Goal: Task Accomplishment & Management: Complete application form

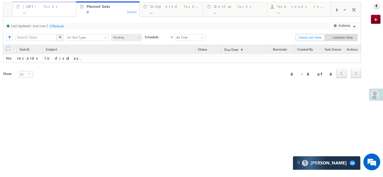
click at [34, 10] on div "..." at bounding box center [48, 12] width 50 height 4
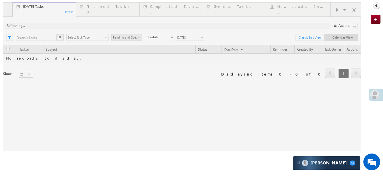
click at [295, 11] on div at bounding box center [182, 76] width 358 height 149
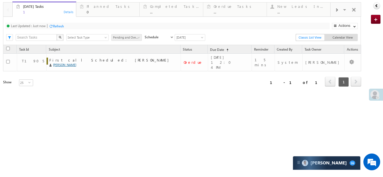
click at [296, 5] on div "New Leads In Last 5 Days" at bounding box center [302, 6] width 50 height 4
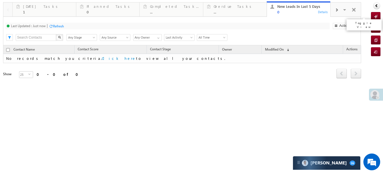
click at [352, 11] on span at bounding box center [354, 11] width 6 height 12
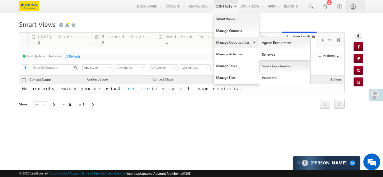
click at [270, 66] on link "Sales Opportunities" at bounding box center [284, 66] width 51 height 12
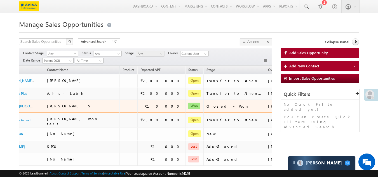
scroll to position [0, 56]
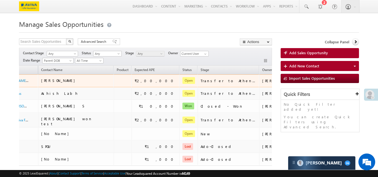
click at [306, 80] on button "button" at bounding box center [309, 81] width 6 height 6
click at [284, 106] on link "Add Activity" at bounding box center [298, 108] width 28 height 7
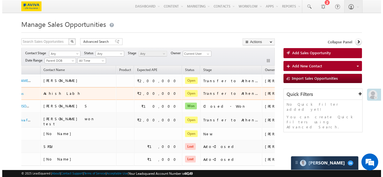
scroll to position [0, 54]
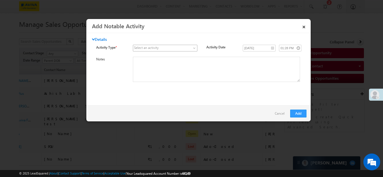
click at [164, 49] on span at bounding box center [161, 48] width 57 height 5
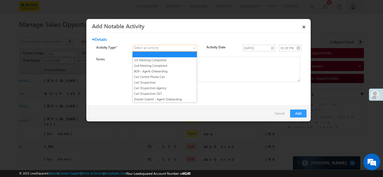
scroll to position [0, 0]
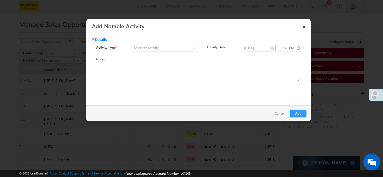
click at [145, 46] on div "Select an activity" at bounding box center [146, 47] width 25 height 5
click at [144, 48] on div "Select an activity" at bounding box center [146, 47] width 25 height 5
click at [185, 49] on span at bounding box center [161, 48] width 57 height 5
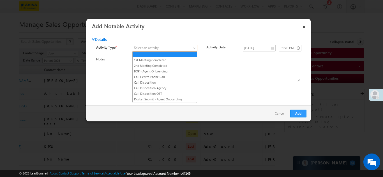
scroll to position [66, 0]
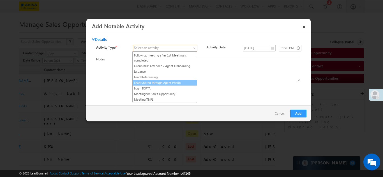
click at [160, 47] on span at bounding box center [161, 48] width 57 height 5
click at [153, 50] on span at bounding box center [161, 48] width 57 height 5
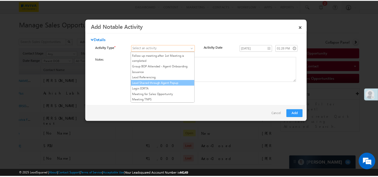
scroll to position [0, 0]
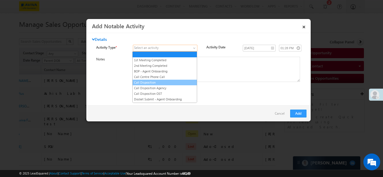
click at [147, 81] on link "Call Disposition" at bounding box center [164, 82] width 64 height 5
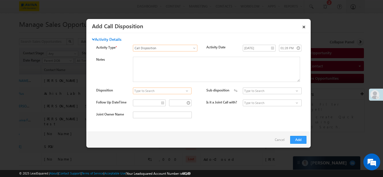
click at [171, 94] on input at bounding box center [162, 91] width 59 height 7
click at [147, 92] on input at bounding box center [162, 91] width 59 height 7
click at [174, 91] on input at bounding box center [162, 91] width 59 height 7
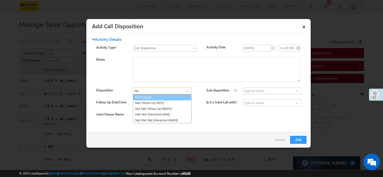
click at [154, 97] on link "Met Closed" at bounding box center [162, 97] width 59 height 6
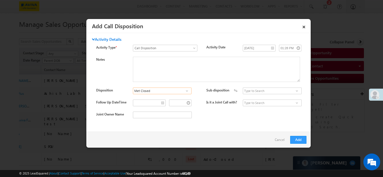
type input "Met Closed"
click at [257, 92] on input at bounding box center [271, 91] width 59 height 7
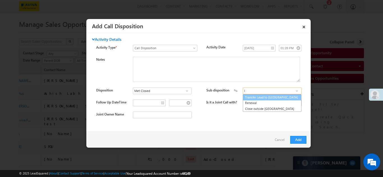
click at [257, 99] on link "Transfer Lead to ATHENA" at bounding box center [271, 97] width 59 height 6
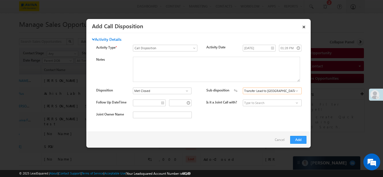
type input "Transfer Lead to ATHENA"
click at [296, 143] on button "Add" at bounding box center [298, 140] width 16 height 8
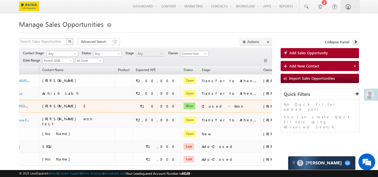
scroll to position [0, 56]
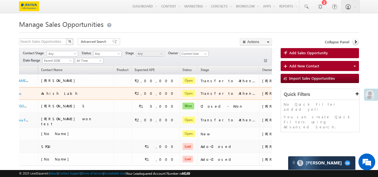
click at [306, 93] on span at bounding box center [309, 93] width 6 height 6
click at [306, 93] on button "button" at bounding box center [309, 93] width 6 height 6
click at [284, 122] on link "Add Activity" at bounding box center [298, 120] width 28 height 7
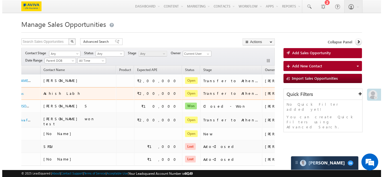
scroll to position [0, 54]
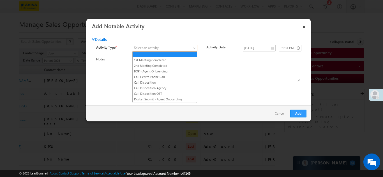
click at [166, 46] on span at bounding box center [161, 48] width 57 height 5
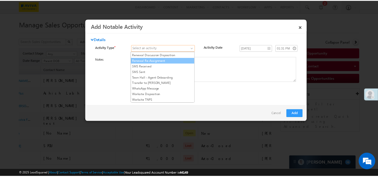
scroll to position [199, 0]
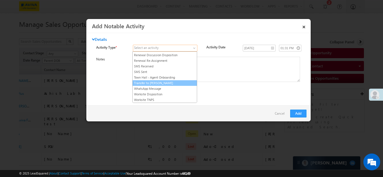
click at [161, 85] on link "Transfer to Athena" at bounding box center [164, 83] width 64 height 5
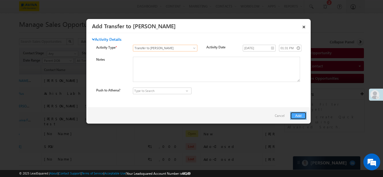
click at [299, 116] on button "Add" at bounding box center [298, 116] width 16 height 8
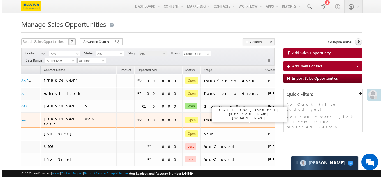
scroll to position [0, 56]
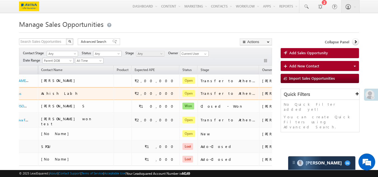
click at [306, 92] on button "button" at bounding box center [309, 93] width 6 height 6
click at [284, 120] on link "Add Activity" at bounding box center [298, 120] width 28 height 7
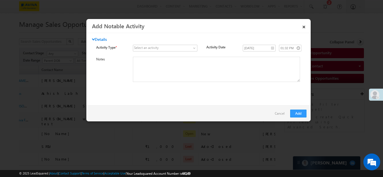
scroll to position [0, 54]
click at [339, 109] on div at bounding box center [191, 88] width 383 height 177
click at [276, 115] on link "Cancel" at bounding box center [280, 115] width 13 height 11
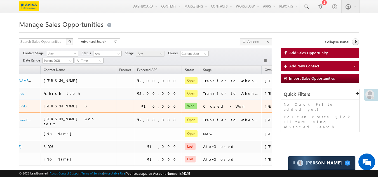
click at [309, 106] on button "button" at bounding box center [312, 106] width 6 height 6
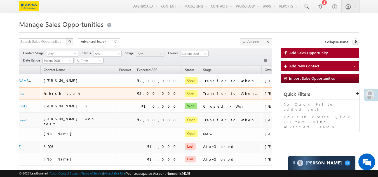
click at [286, 121] on link "Add Activity" at bounding box center [300, 120] width 28 height 7
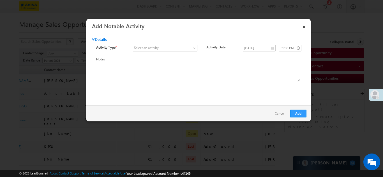
click at [145, 48] on div "Select an activity" at bounding box center [146, 47] width 25 height 5
click at [162, 48] on span at bounding box center [161, 48] width 57 height 5
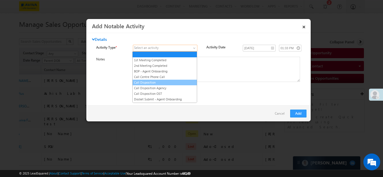
click at [149, 81] on link "Call Disposition" at bounding box center [164, 82] width 64 height 5
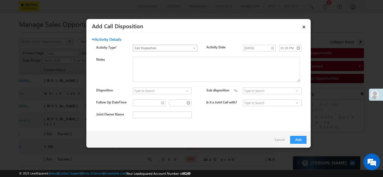
click at [161, 50] on span "Call Disposition" at bounding box center [161, 48] width 57 height 5
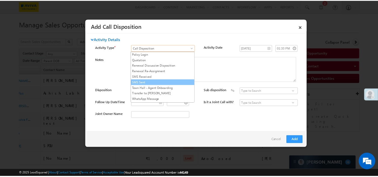
scroll to position [199, 0]
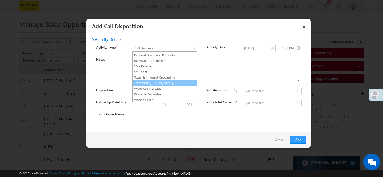
click at [152, 82] on link "Transfer to Athena" at bounding box center [164, 83] width 64 height 5
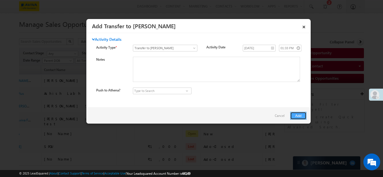
click at [302, 115] on button "Add" at bounding box center [298, 116] width 16 height 8
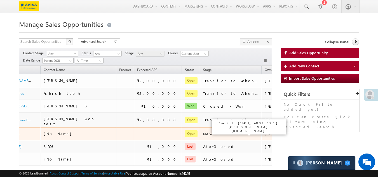
scroll to position [36, 0]
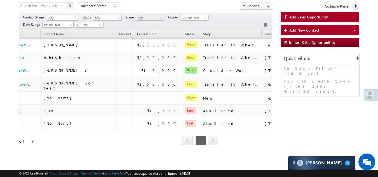
click at [309, 44] on button "button" at bounding box center [312, 45] width 6 height 6
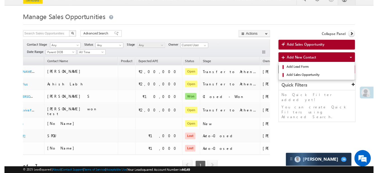
scroll to position [7, 0]
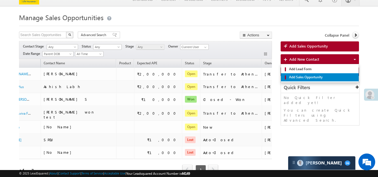
click at [297, 79] on span "Add Sales Opportunity" at bounding box center [322, 77] width 69 height 5
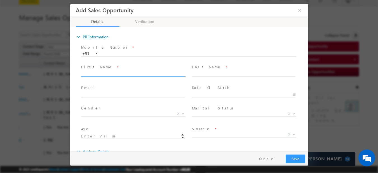
scroll to position [0, 0]
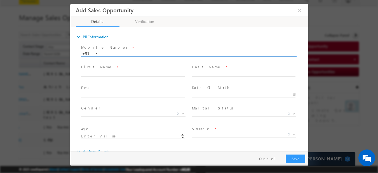
click at [116, 52] on input "text" at bounding box center [188, 54] width 215 height 6
click at [131, 54] on input "876435463463" at bounding box center [188, 54] width 215 height 6
type input "8764354634"
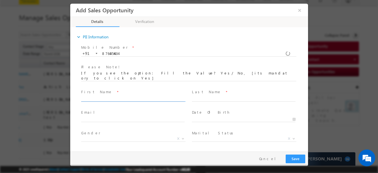
click at [104, 71] on div "Mobile Number * +91-8764354634 8764354634 +91 Please Note! First Name *" at bounding box center [192, 106] width 232 height 127
click at [98, 96] on input "text" at bounding box center [133, 99] width 104 height 6
type input "A"
type input "Ankit"
click at [220, 97] on span at bounding box center [246, 99] width 109 height 6
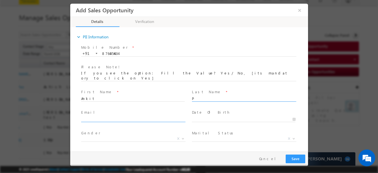
type input "P"
click at [151, 117] on input "text" at bounding box center [133, 120] width 104 height 6
type input "Anvesh.sandipamu@iorta.in"
click at [194, 111] on span "Date Of Birth *" at bounding box center [243, 113] width 103 height 6
click at [199, 117] on input "text" at bounding box center [244, 120] width 104 height 6
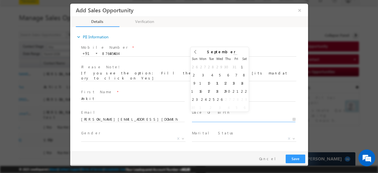
click at [233, 54] on span at bounding box center [235, 55] width 4 height 2
click at [228, 54] on input "2007" at bounding box center [219, 56] width 35 height 4
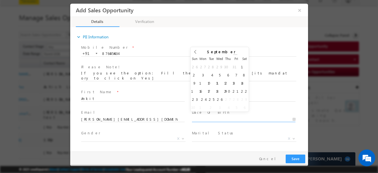
click at [233, 54] on span at bounding box center [235, 55] width 4 height 2
click at [233, 57] on span at bounding box center [235, 58] width 4 height 2
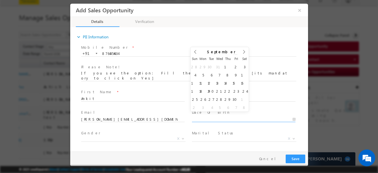
click at [233, 57] on span at bounding box center [235, 58] width 4 height 2
type input "2003"
click at [233, 57] on span at bounding box center [235, 58] width 4 height 2
type input "09/17/2003"
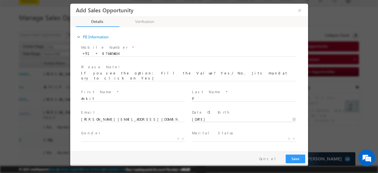
type input "22"
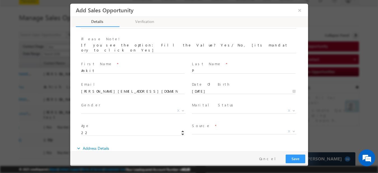
click at [90, 102] on label "Gender" at bounding box center [90, 104] width 19 height 5
click at [95, 102] on span "Gender *" at bounding box center [132, 105] width 103 height 6
click at [104, 108] on span "X" at bounding box center [133, 111] width 104 height 6
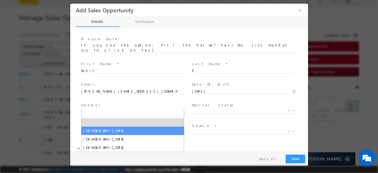
select select "Male"
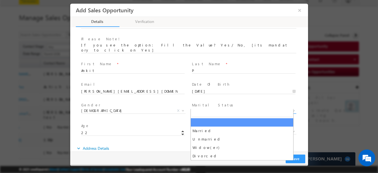
click at [200, 108] on span "X" at bounding box center [244, 111] width 104 height 6
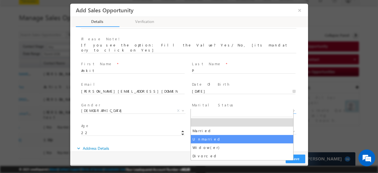
select select "Unmarried"
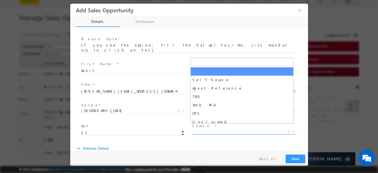
click at [227, 130] on span "Self-Source Agent Reference TBD Web PFA DTS Unclaimed Maturity Auto Termination…" at bounding box center [246, 132] width 109 height 7
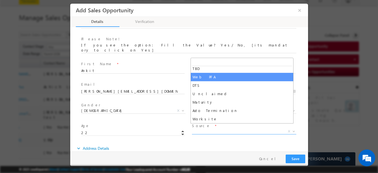
select select "Web PFA"
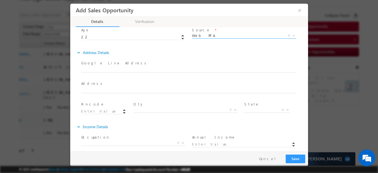
scroll to position [35, 0]
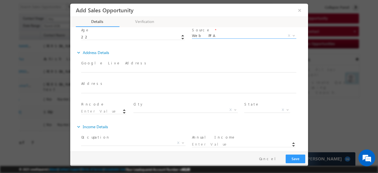
click at [115, 140] on span "X" at bounding box center [133, 143] width 104 height 6
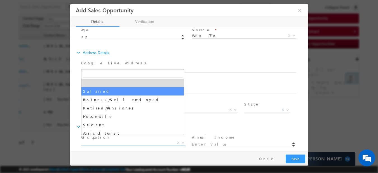
select select "Salaried"
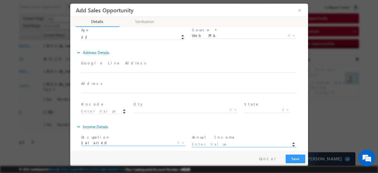
click at [229, 142] on input at bounding box center [244, 145] width 104 height 6
click at [199, 142] on input at bounding box center [244, 145] width 104 height 6
type input "120000.00"
click at [257, 133] on div "Annual Income * 120000.00" at bounding box center [246, 143] width 111 height 21
click at [295, 160] on button "Save" at bounding box center [296, 159] width 20 height 9
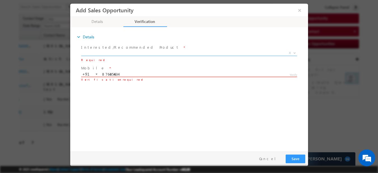
drag, startPoint x: 123, startPoint y: 73, endPoint x: 102, endPoint y: 73, distance: 21.6
click at [102, 73] on input "8764354634" at bounding box center [188, 75] width 215 height 6
type input "7075064768"
click at [295, 74] on span "Verify" at bounding box center [293, 74] width 8 height 4
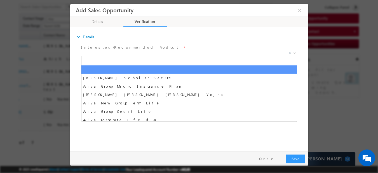
click at [176, 54] on span "X" at bounding box center [189, 53] width 216 height 6
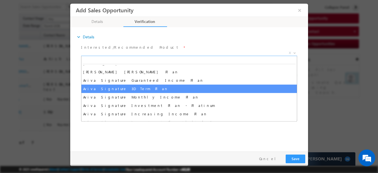
scroll to position [224, 0]
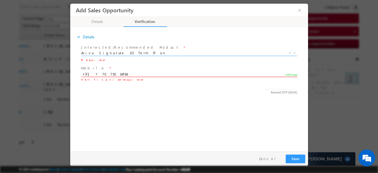
select select "Aviva Signature 3D Term Plan"
click at [266, 88] on input "number" at bounding box center [267, 86] width 4 height 5
type input "2"
type input "3"
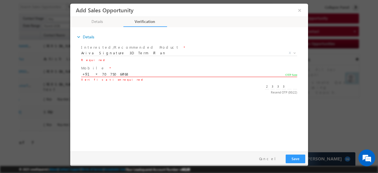
type input "3"
type input "2"
type input "3"
click at [292, 158] on button "Save" at bounding box center [296, 159] width 20 height 9
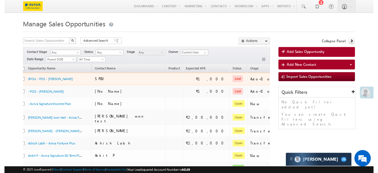
scroll to position [0, 0]
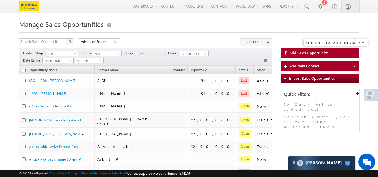
click at [304, 54] on span "Add Sales Opportunity" at bounding box center [309, 52] width 39 height 5
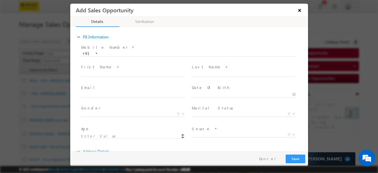
click at [302, 8] on button "×" at bounding box center [300, 10] width 10 height 10
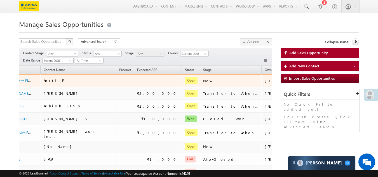
scroll to position [0, 56]
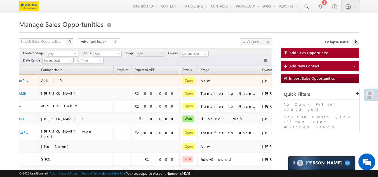
click at [284, 108] on link "Add Activity" at bounding box center [298, 108] width 28 height 7
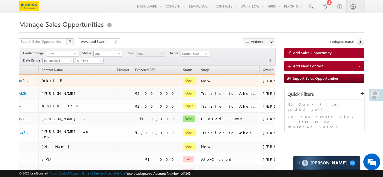
scroll to position [0, 54]
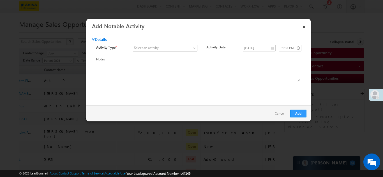
click at [161, 45] on link at bounding box center [165, 48] width 64 height 7
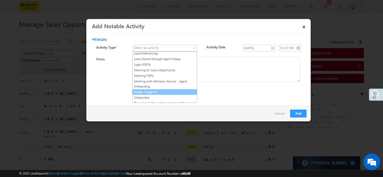
scroll to position [91, 0]
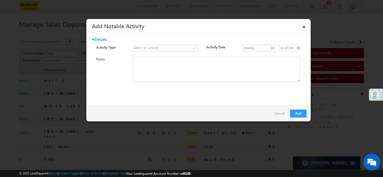
click at [152, 45] on div "Select an activity" at bounding box center [146, 47] width 25 height 5
click at [152, 46] on div "Select an activity" at bounding box center [146, 47] width 25 height 5
click at [151, 48] on div "Select an activity" at bounding box center [146, 47] width 25 height 5
click at [192, 49] on span at bounding box center [194, 49] width 4 height 4
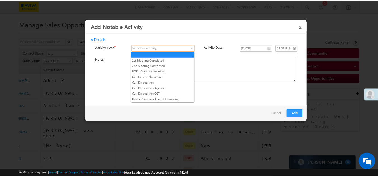
scroll to position [199, 0]
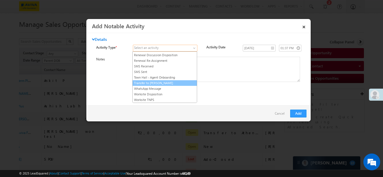
click at [146, 83] on link "Transfer to Athena" at bounding box center [164, 83] width 64 height 5
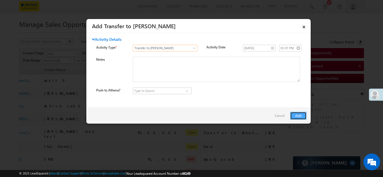
click at [299, 118] on button "Add" at bounding box center [298, 116] width 16 height 8
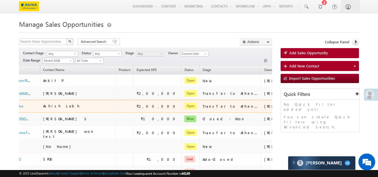
scroll to position [0, 56]
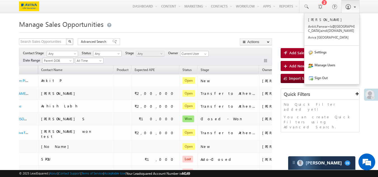
click at [349, 6] on span at bounding box center [349, 7] width 6 height 6
click at [329, 81] on link "Sign Out" at bounding box center [332, 77] width 55 height 13
